Goal: Transaction & Acquisition: Register for event/course

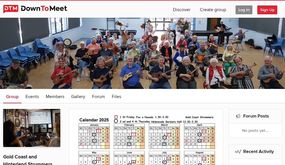
click at [270, 10] on span "Sign Up" at bounding box center [267, 9] width 20 height 9
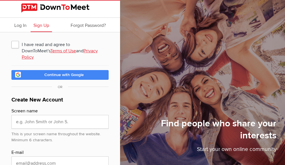
click at [14, 43] on span "I have read and agree to DownToMeet's Terms of Use and Privacy Policy" at bounding box center [59, 44] width 97 height 10
click at [11, 39] on input "I have read and agree to DownToMeet's Terms of Use and Privacy Policy" at bounding box center [11, 39] width 0 height 0
checkbox input "true"
click at [21, 25] on span "Log In" at bounding box center [20, 26] width 12 height 6
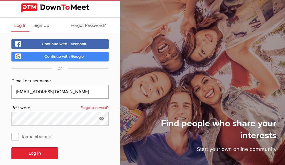
type input "[EMAIL_ADDRESS][DOMAIN_NAME]"
drag, startPoint x: 14, startPoint y: 137, endPoint x: 17, endPoint y: 140, distance: 4.5
click at [14, 137] on span "Remember me" at bounding box center [33, 136] width 45 height 10
click at [11, 131] on input "Remember me" at bounding box center [11, 131] width 0 height 0
checkbox input "true"
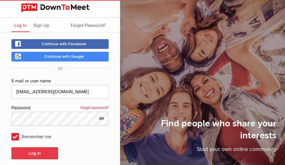
click at [37, 156] on button "Log In" at bounding box center [34, 153] width 47 height 12
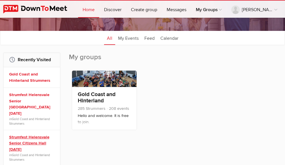
scroll to position [57, 0]
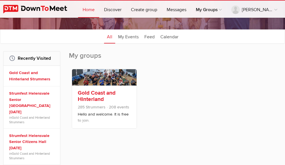
click at [96, 106] on span "285 Strummers" at bounding box center [92, 107] width 28 height 5
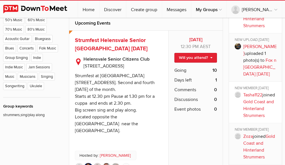
scroll to position [299, 0]
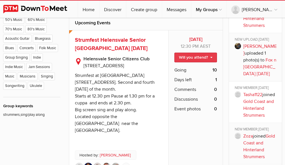
click at [188, 57] on link "Will you attend?" at bounding box center [195, 58] width 43 height 10
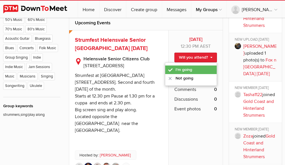
click at [181, 70] on link "I'm going" at bounding box center [190, 69] width 51 height 9
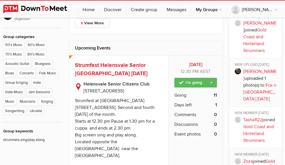
scroll to position [275, 0]
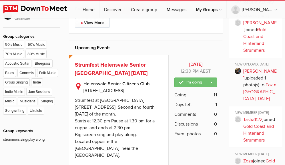
click at [204, 83] on link "I'm going" at bounding box center [195, 82] width 43 height 10
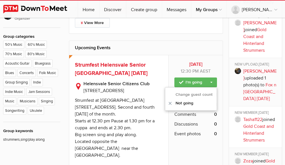
click at [221, 97] on div "[DATE] 12:30 PM AEST I'm going Change guest count Not going Going 11 Days left …" at bounding box center [195, 129] width 54 height 149
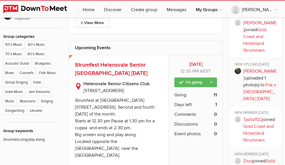
click at [190, 96] on li "Going 11" at bounding box center [195, 95] width 43 height 10
click at [185, 95] on span "Going" at bounding box center [180, 95] width 12 height 7
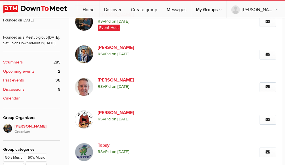
scroll to position [115, 0]
